Goal: Task Accomplishment & Management: Complete application form

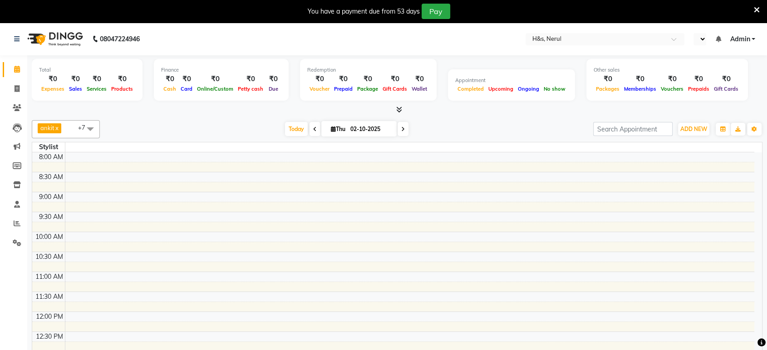
select select "en"
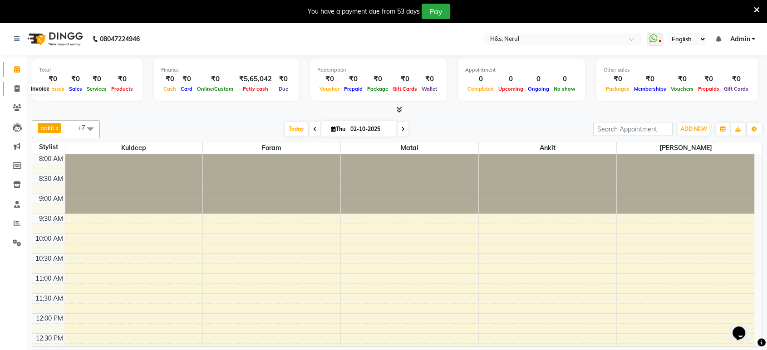
click at [10, 87] on span at bounding box center [17, 89] width 16 height 10
select select "service"
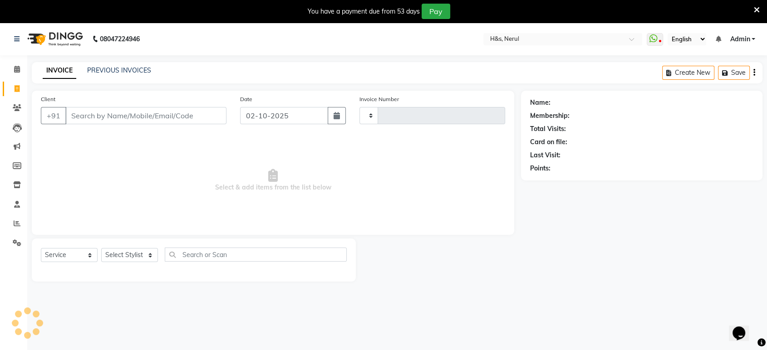
type input "2446"
select select "6419"
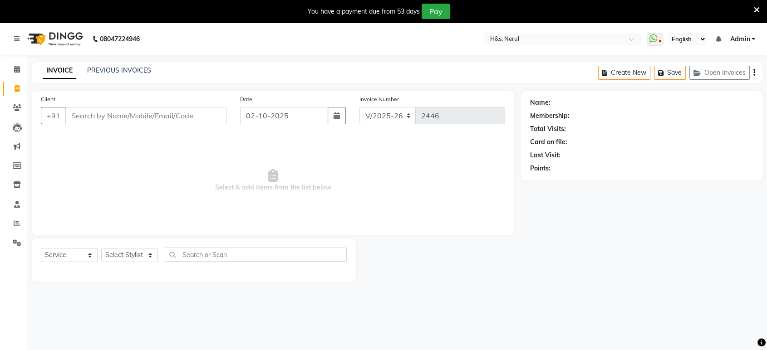
click at [291, 124] on div "Date [DATE]" at bounding box center [292, 112] width 119 height 37
click at [291, 120] on div "Date [DATE]" at bounding box center [292, 112] width 119 height 37
click at [291, 121] on input "02-10-2025" at bounding box center [284, 115] width 88 height 17
select select "10"
select select "2025"
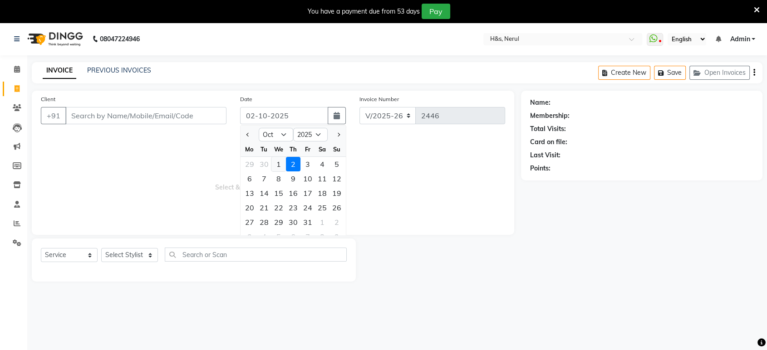
click at [281, 163] on div "1" at bounding box center [278, 164] width 15 height 15
type input "01-10-2025"
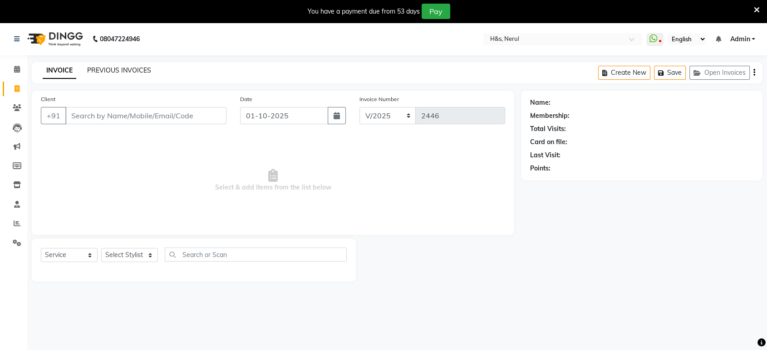
click at [99, 72] on link "PREVIOUS INVOICES" at bounding box center [119, 70] width 64 height 8
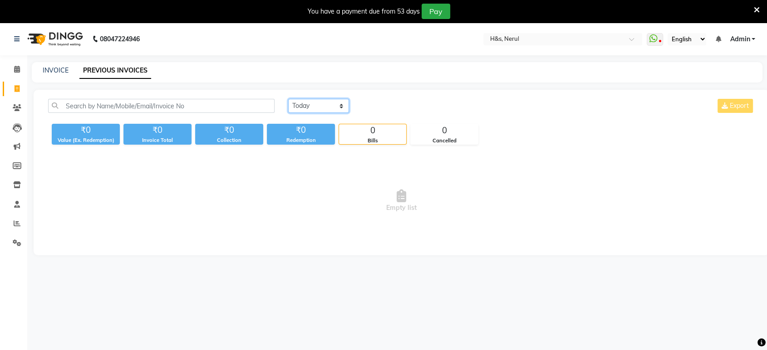
click at [345, 108] on select "[DATE] [DATE] Custom Range" at bounding box center [318, 106] width 61 height 14
click at [288, 99] on select "[DATE] [DATE] Custom Range" at bounding box center [318, 106] width 61 height 14
click at [339, 112] on select "[DATE] [DATE] Custom Range" at bounding box center [322, 106] width 68 height 14
select select "[DATE]"
click at [288, 99] on select "[DATE] [DATE] Custom Range" at bounding box center [322, 106] width 68 height 14
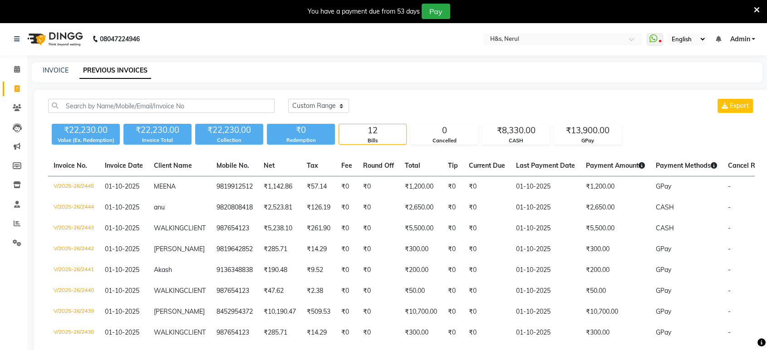
click at [48, 75] on div "INVOICE PREVIOUS INVOICES" at bounding box center [397, 72] width 731 height 20
click at [49, 70] on link "INVOICE" at bounding box center [56, 70] width 26 height 8
select select "service"
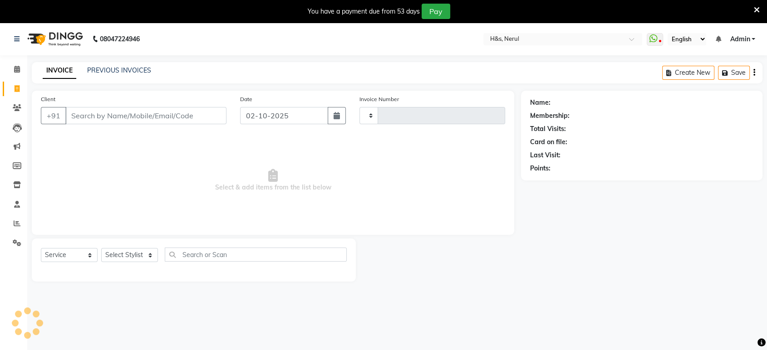
scroll to position [22, 0]
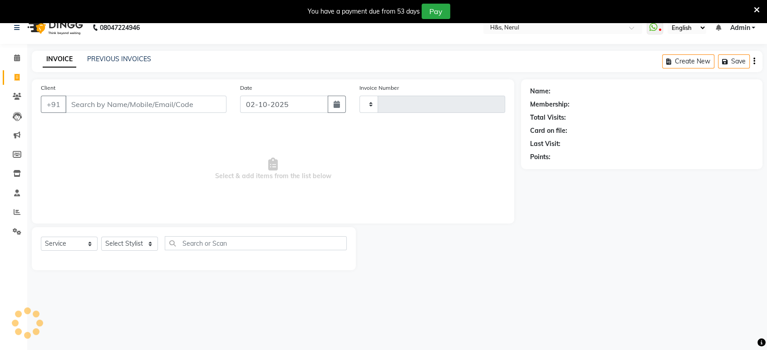
type input "2446"
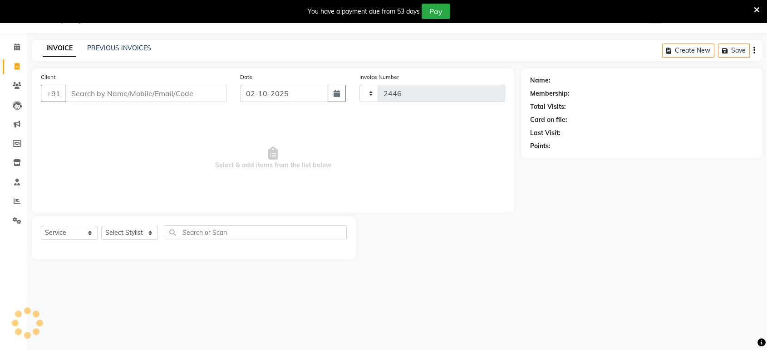
select select "6419"
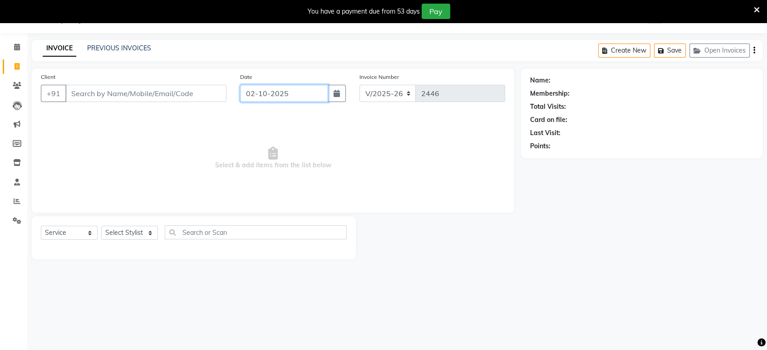
click at [248, 92] on input "02-10-2025" at bounding box center [284, 93] width 88 height 17
select select "10"
select select "2025"
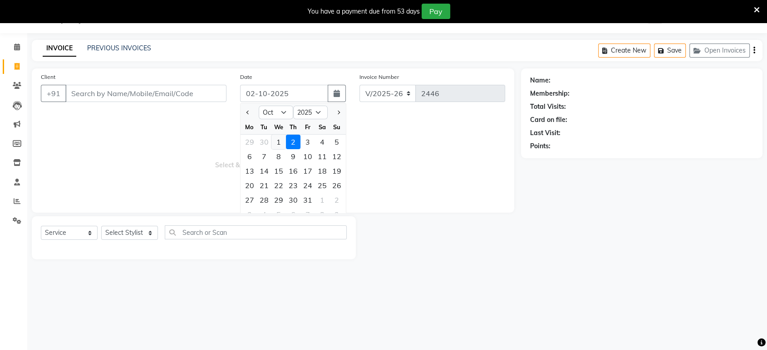
click at [272, 140] on div "1" at bounding box center [278, 142] width 15 height 15
type input "01-10-2025"
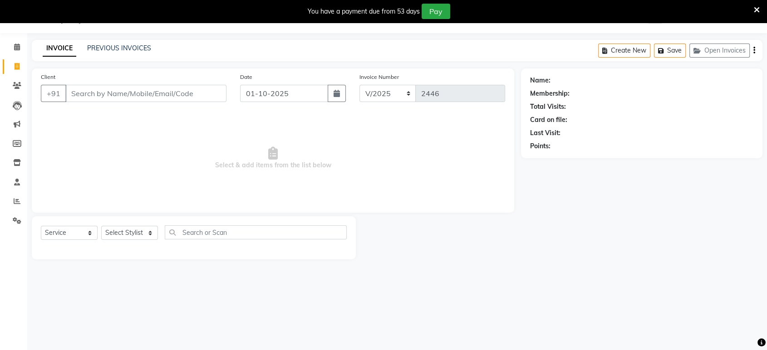
click at [154, 237] on div "Select Service Product Membership Package Voucher Prepaid Gift Card Select Styl…" at bounding box center [194, 236] width 306 height 21
click at [156, 231] on select "Select Stylist ankit [PERSON_NAME] Foram [PERSON_NAME] [PERSON_NAME] sheetal" at bounding box center [129, 233] width 57 height 14
select select "49331"
click at [101, 226] on select "Select Stylist ankit [PERSON_NAME] Foram [PERSON_NAME] [PERSON_NAME] sheetal" at bounding box center [129, 233] width 57 height 14
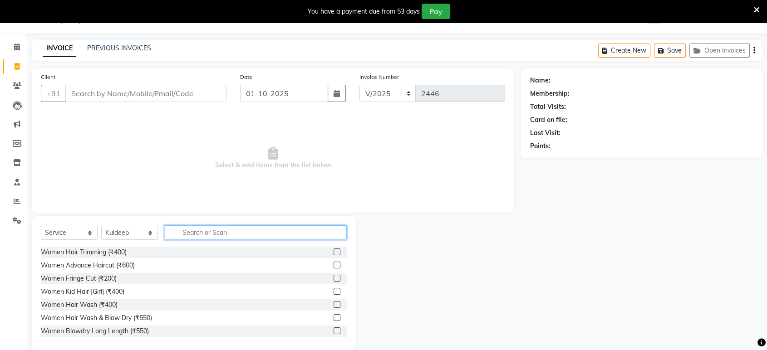
click at [241, 235] on input "text" at bounding box center [256, 233] width 182 height 14
type input "cut"
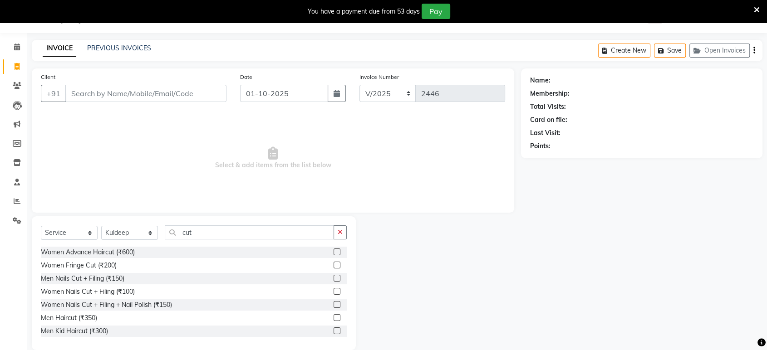
click at [334, 315] on label at bounding box center [337, 318] width 7 height 7
click at [334, 316] on input "checkbox" at bounding box center [337, 319] width 6 height 6
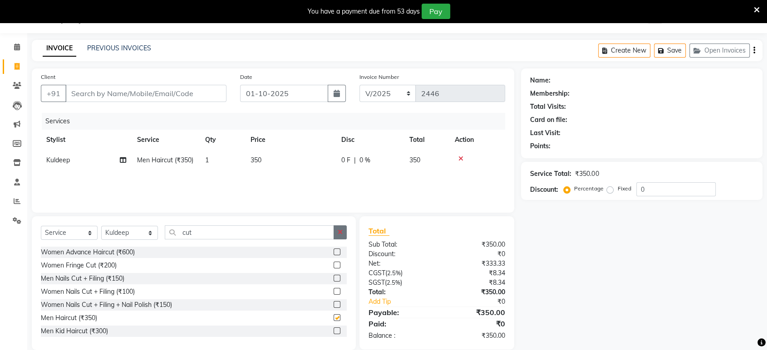
checkbox input "false"
click at [335, 228] on button "button" at bounding box center [340, 233] width 13 height 14
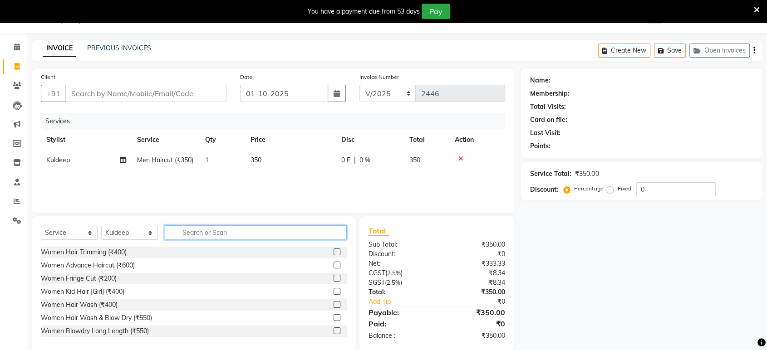
click at [335, 228] on input "text" at bounding box center [256, 233] width 182 height 14
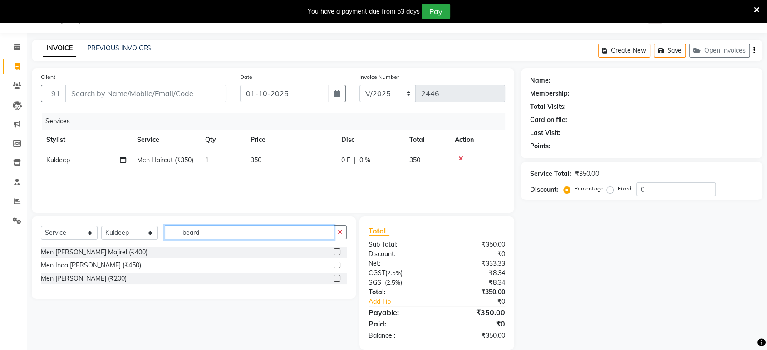
type input "beard"
click at [337, 277] on label at bounding box center [337, 278] width 7 height 7
click at [337, 277] on input "checkbox" at bounding box center [337, 279] width 6 height 6
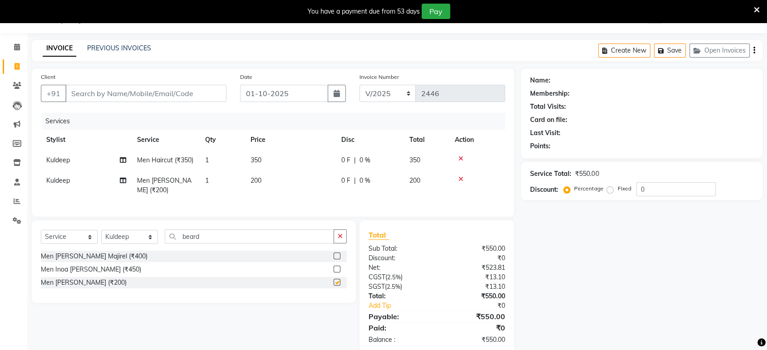
checkbox input "false"
click at [194, 90] on input "Client" at bounding box center [145, 93] width 161 height 17
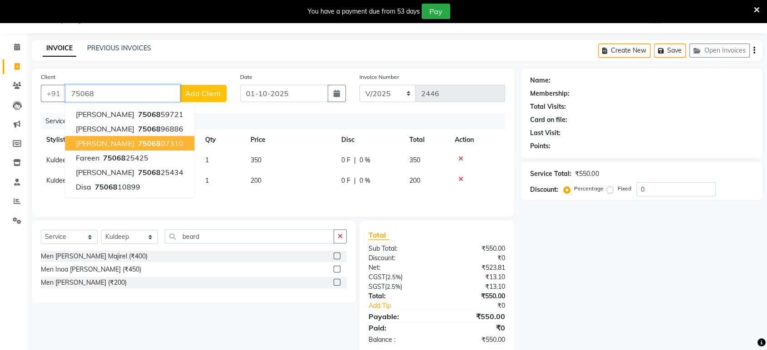
click at [138, 142] on span "75068" at bounding box center [149, 143] width 23 height 9
type input "7506807310"
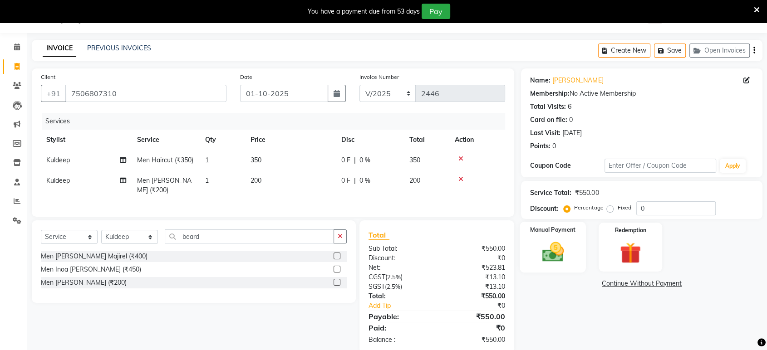
click at [545, 254] on img at bounding box center [552, 252] width 35 height 25
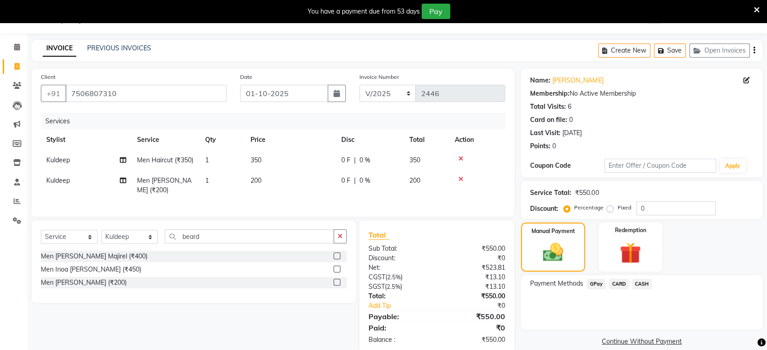
click at [593, 286] on span "GPay" at bounding box center [596, 284] width 19 height 10
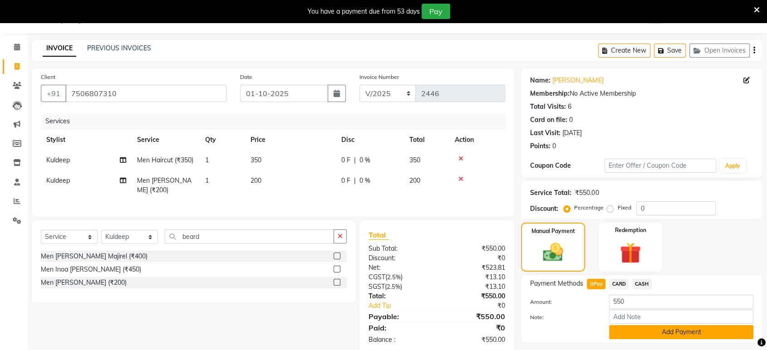
click at [615, 330] on button "Add Payment" at bounding box center [681, 332] width 144 height 14
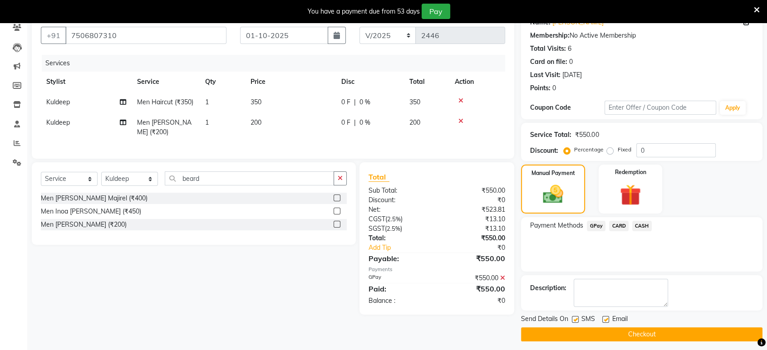
scroll to position [84, 0]
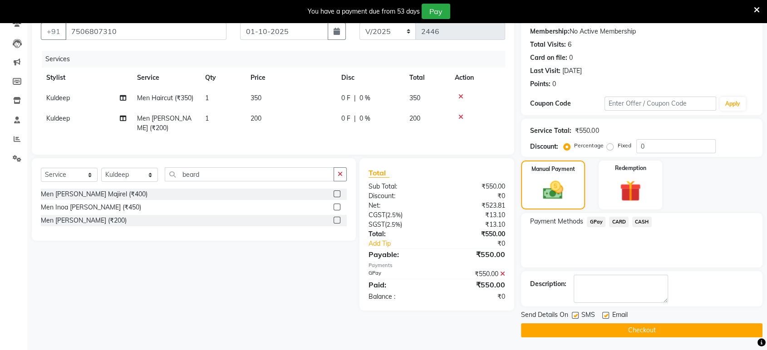
click at [605, 315] on label at bounding box center [605, 315] width 7 height 7
click at [605, 315] on input "checkbox" at bounding box center [605, 316] width 6 height 6
checkbox input "false"
click at [574, 317] on label at bounding box center [575, 315] width 7 height 7
click at [574, 317] on input "checkbox" at bounding box center [575, 316] width 6 height 6
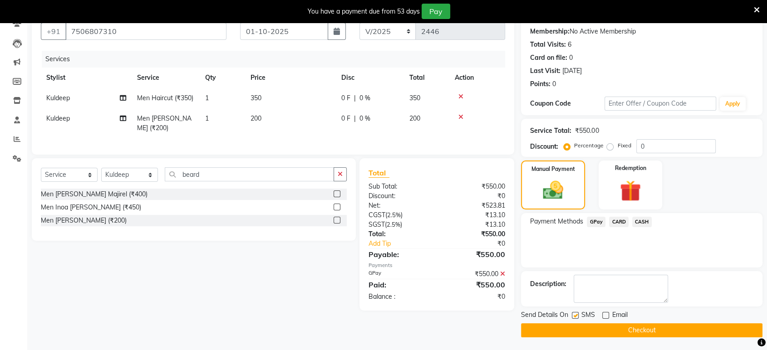
checkbox input "false"
click at [574, 327] on button "Checkout" at bounding box center [642, 331] width 242 height 14
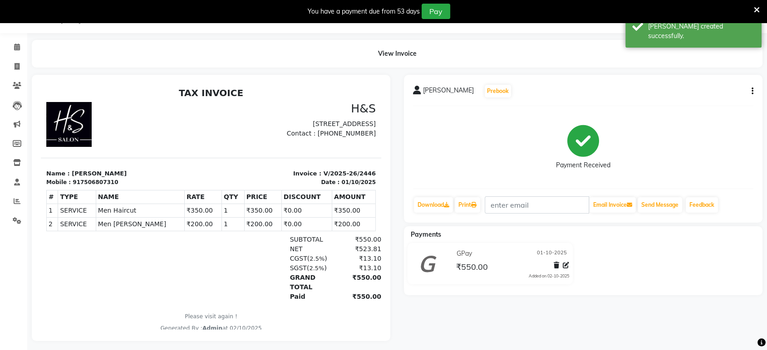
scroll to position [34, 0]
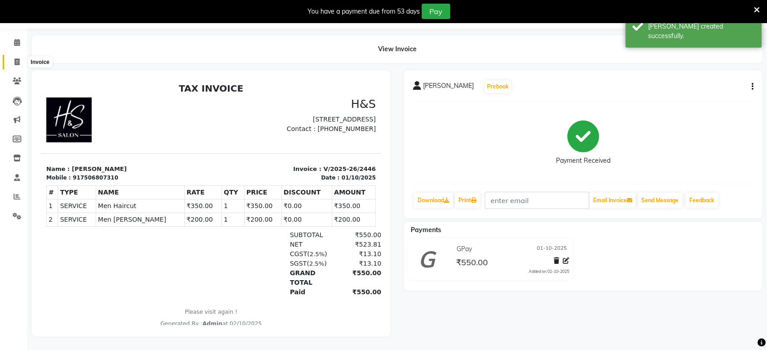
click at [15, 59] on span at bounding box center [17, 62] width 16 height 10
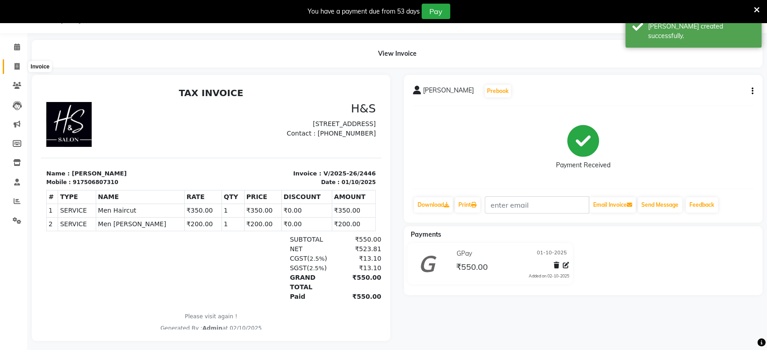
select select "6419"
select select "service"
